Goal: Task Accomplishment & Management: Use online tool/utility

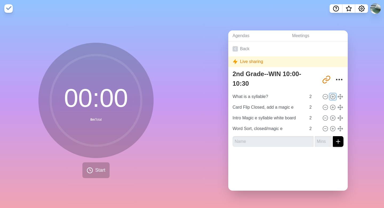
click at [333, 98] on icon at bounding box center [333, 97] width 6 height 6
type input "What is a syllable?"
type input "Card Flip Closed, add a magic e"
type input "Intro Magic e syllable white board"
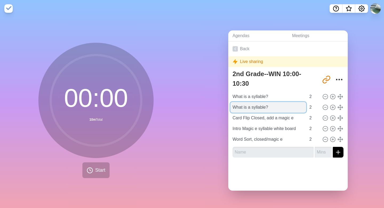
drag, startPoint x: 276, startPoint y: 104, endPoint x: 232, endPoint y: 111, distance: 44.6
click at [232, 111] on input "What is a syllable?" at bounding box center [268, 107] width 76 height 11
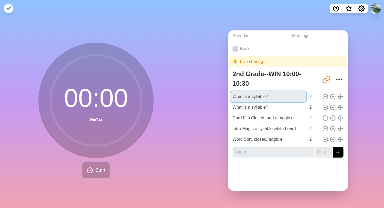
drag, startPoint x: 280, startPoint y: 96, endPoint x: 229, endPoint y: 96, distance: 50.7
click at [229, 96] on div "2nd Grade--WIN 10:00-10:30 [URL][DOMAIN_NAME] What is a syllable? 2 What is a s…" at bounding box center [288, 115] width 120 height 94
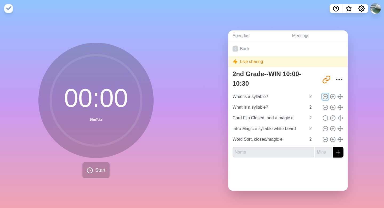
click at [324, 96] on icon at bounding box center [326, 97] width 6 height 6
type input "Card Flip Closed, add a magic e"
type input "Intro Magic e syllable white board"
type input "Word Sort, closed/magic e"
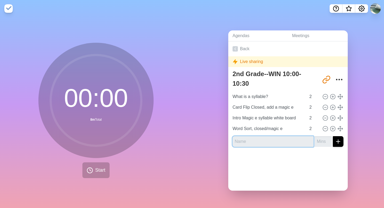
click at [278, 141] on input "text" at bounding box center [273, 141] width 81 height 11
type input "if more time, drilll b/d"
click at [319, 142] on input "number" at bounding box center [323, 141] width 17 height 11
click at [327, 140] on input "1" at bounding box center [323, 141] width 17 height 11
click at [329, 139] on input "2" at bounding box center [323, 141] width 17 height 11
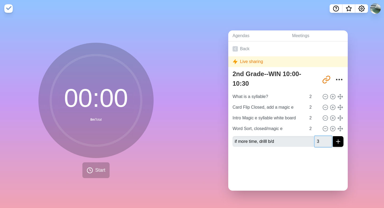
click at [329, 139] on input "3" at bounding box center [323, 141] width 17 height 11
type input "4"
click at [329, 139] on input "4" at bounding box center [323, 141] width 17 height 11
click at [318, 106] on input "3" at bounding box center [313, 107] width 13 height 11
type input "4"
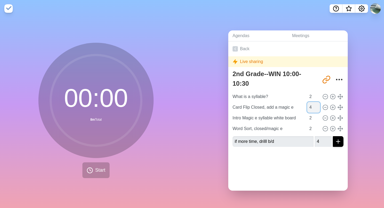
click at [318, 106] on input "4" at bounding box center [313, 107] width 13 height 11
click at [331, 94] on icon at bounding box center [333, 97] width 6 height 6
type input "What is a syllable?"
type input "2"
type input "Card Flip Closed, add a magic e"
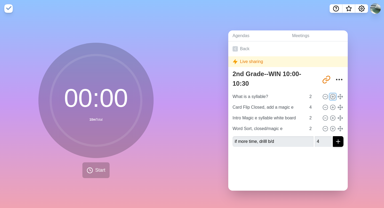
type input "4"
type input "Intro Magic e syllable white board"
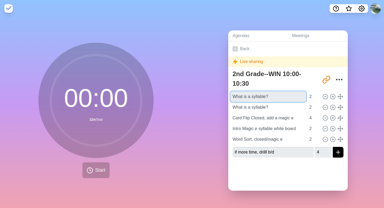
drag, startPoint x: 275, startPoint y: 95, endPoint x: 227, endPoint y: 97, distance: 47.8
click at [227, 97] on div "Agendas Meetings Back Live sharing 2nd Grade--WIN 10:00-10:30 [URL][DOMAIN_NAME…" at bounding box center [288, 112] width 192 height 191
type input "Word Chain Warm Up"
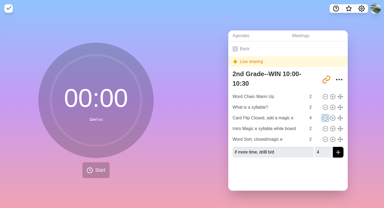
click at [324, 119] on circle at bounding box center [325, 117] width 5 height 5
type input "Intro Magic e syllable white board"
type input "2"
type input "Word Sort, closed/magic e"
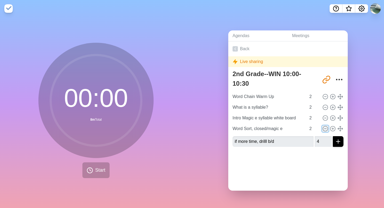
click at [325, 129] on line at bounding box center [325, 129] width 2 height 0
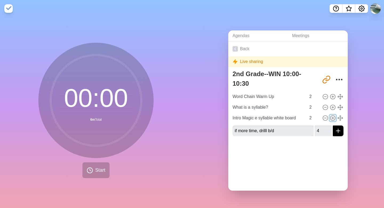
click at [334, 117] on icon at bounding box center [333, 118] width 6 height 6
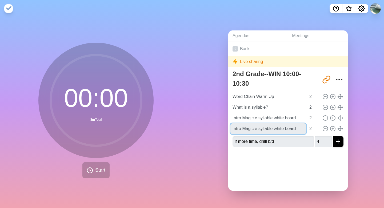
drag, startPoint x: 300, startPoint y: 128, endPoint x: 229, endPoint y: 126, distance: 71.0
click at [229, 126] on div "2nd Grade--WIN 10:00-10:30 [URL][DOMAIN_NAME] Word Chain Warm Up 2 What is a sy…" at bounding box center [288, 109] width 120 height 83
type input "Syllable Division paper/pencil"
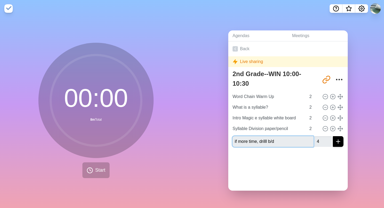
click at [236, 141] on input "if more time, drilll b/d" at bounding box center [273, 141] width 81 height 11
type input "If more time, drilll b/d"
click at [330, 154] on div at bounding box center [288, 161] width 120 height 21
click at [338, 143] on icon "submit" at bounding box center [338, 141] width 6 height 6
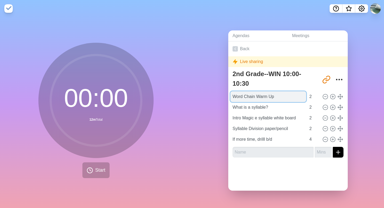
click at [275, 100] on input "Word Chain Warm Up" at bounding box center [268, 96] width 76 height 11
type input "Word Chain Warm Up, i-e"
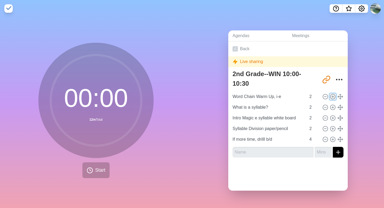
click at [333, 97] on line at bounding box center [333, 97] width 2 height 0
type input "Word Chain Warm Up, i-e"
type input "What is a syllable?"
type input "Intro Magic e syllable white board"
type input "Syllable Division paper/pencil"
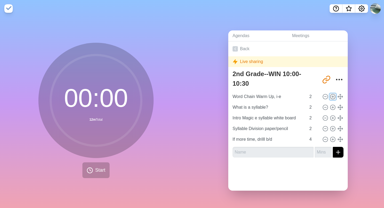
type input "2"
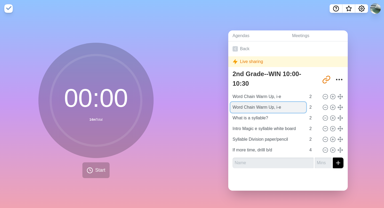
drag, startPoint x: 289, startPoint y: 107, endPoint x: 232, endPoint y: 107, distance: 57.4
click at [232, 107] on input "Word Chain Warm Up, i-e" at bounding box center [268, 107] width 76 height 11
type input "Choral, Quick Card Flip"
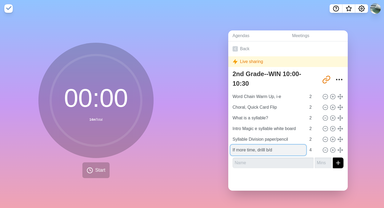
click at [254, 151] on input "If more time, drilll b/d" at bounding box center [268, 150] width 76 height 11
click at [277, 150] on input "If more time, drilll b/d" at bounding box center [268, 150] width 76 height 11
type input "If more time, drilll b/d plus"
